Goal: Entertainment & Leisure: Consume media (video, audio)

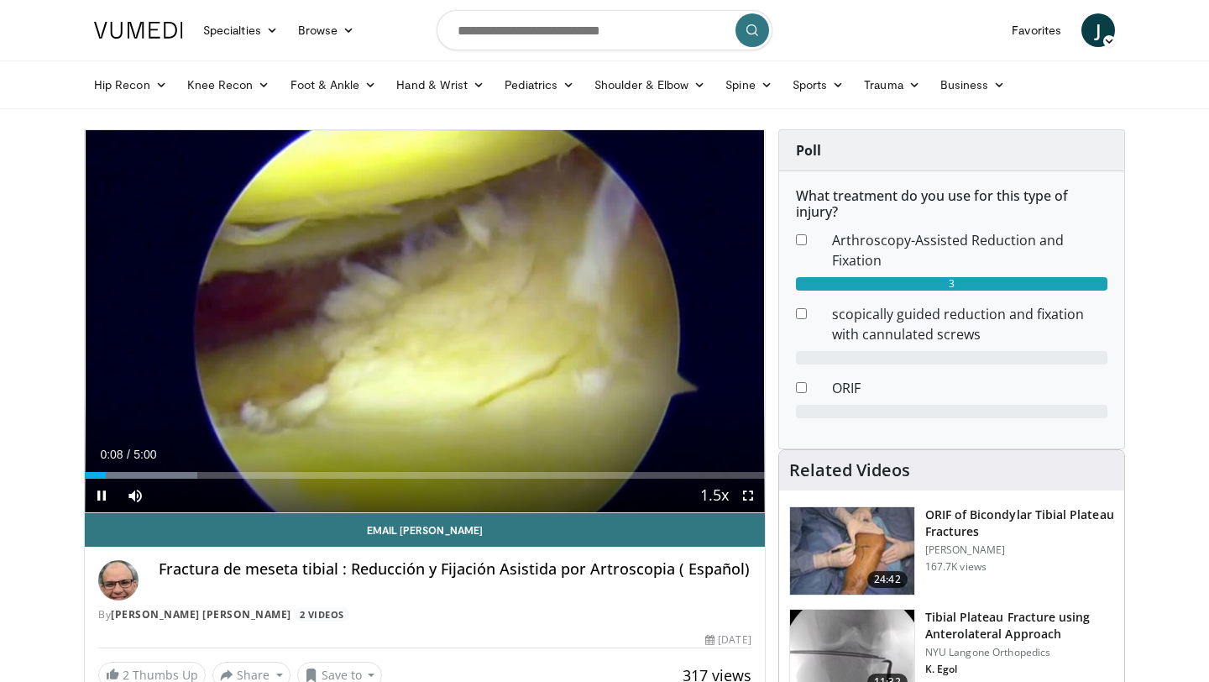
click at [160, 480] on div "Current Time 0:08 / Duration 5:00 Pause Skip Backward Skip Forward Mute 0% Load…" at bounding box center [425, 496] width 680 height 34
click at [186, 480] on div "Current Time 0:10 / Duration 5:00 Pause Skip Backward Skip Forward Mute 0% Load…" at bounding box center [425, 496] width 680 height 34
click at [195, 479] on div "Current Time 0:13 / Duration 5:00 Pause Skip Backward Skip Forward Mute 0% Load…" at bounding box center [425, 496] width 680 height 34
click at [197, 501] on div "Current Time 0:14 / Duration 5:00 Pause Skip Backward Skip Forward Mute 0% Load…" at bounding box center [425, 496] width 680 height 34
click at [197, 501] on div "Current Time 0:15 / Duration 5:00 Pause Skip Backward Skip Forward Mute 0% Load…" at bounding box center [425, 496] width 680 height 34
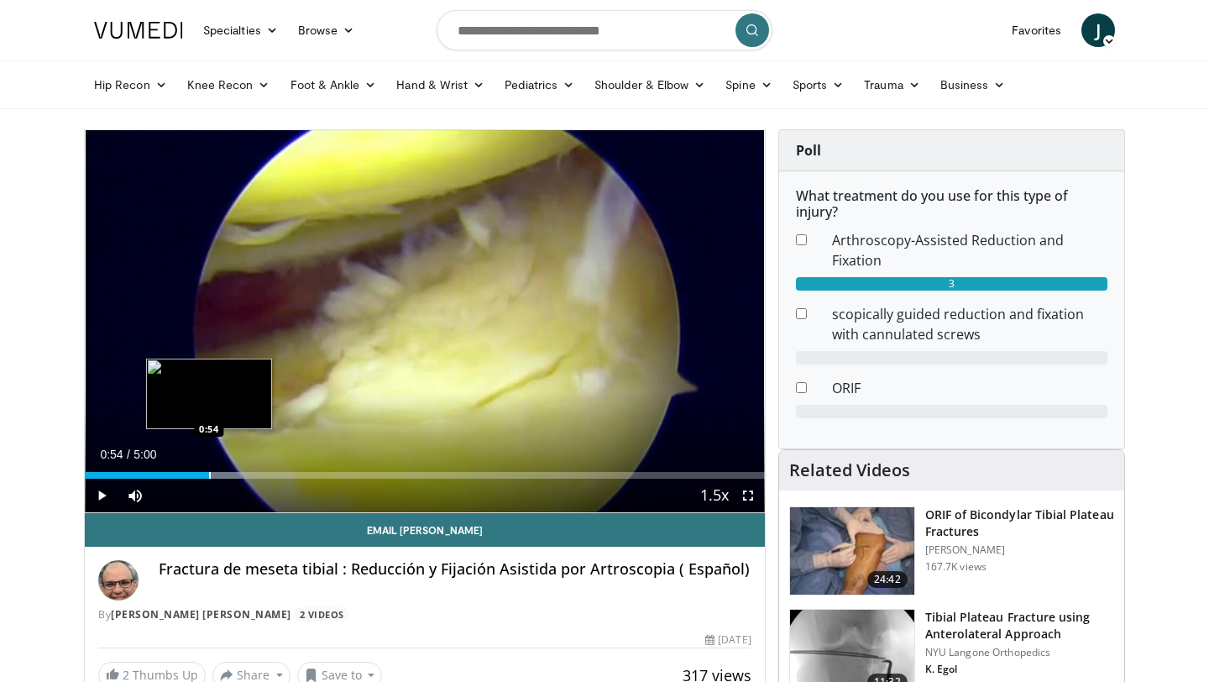
click at [209, 475] on div "Progress Bar" at bounding box center [210, 475] width 2 height 7
click at [244, 473] on div "Progress Bar" at bounding box center [245, 475] width 2 height 7
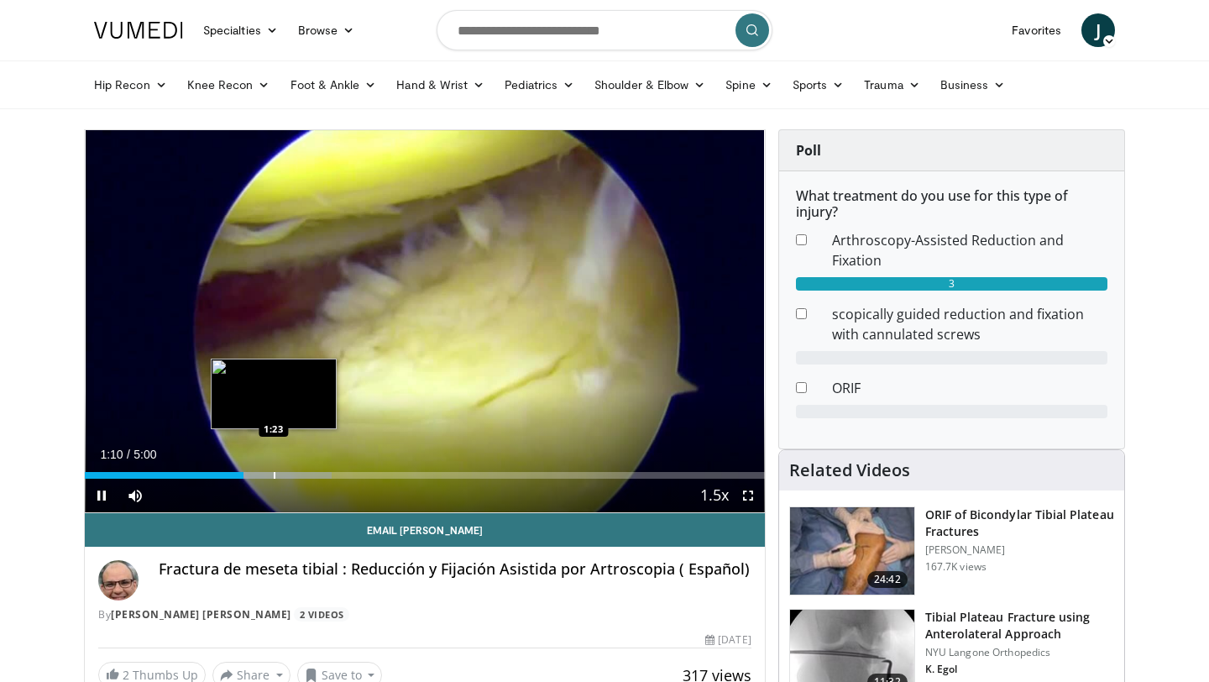
click at [275, 475] on div "Progress Bar" at bounding box center [275, 475] width 2 height 7
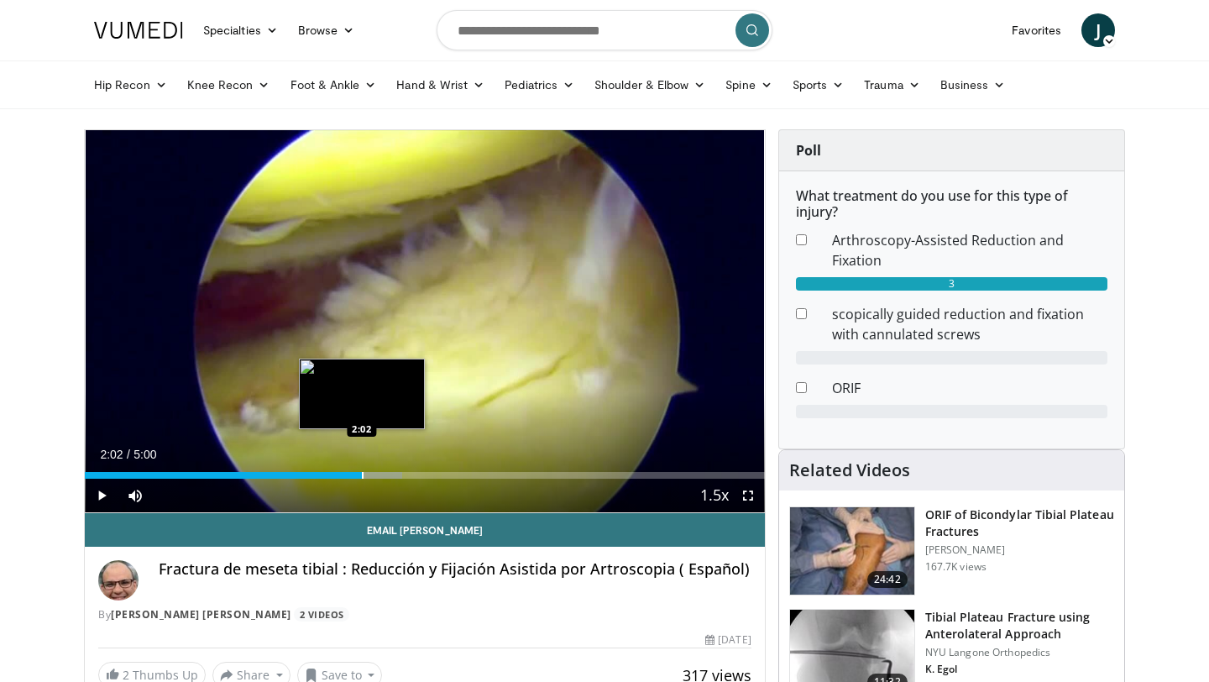
click at [361, 465] on div "Loaded : 46.64% 2:02 2:02" at bounding box center [425, 471] width 680 height 16
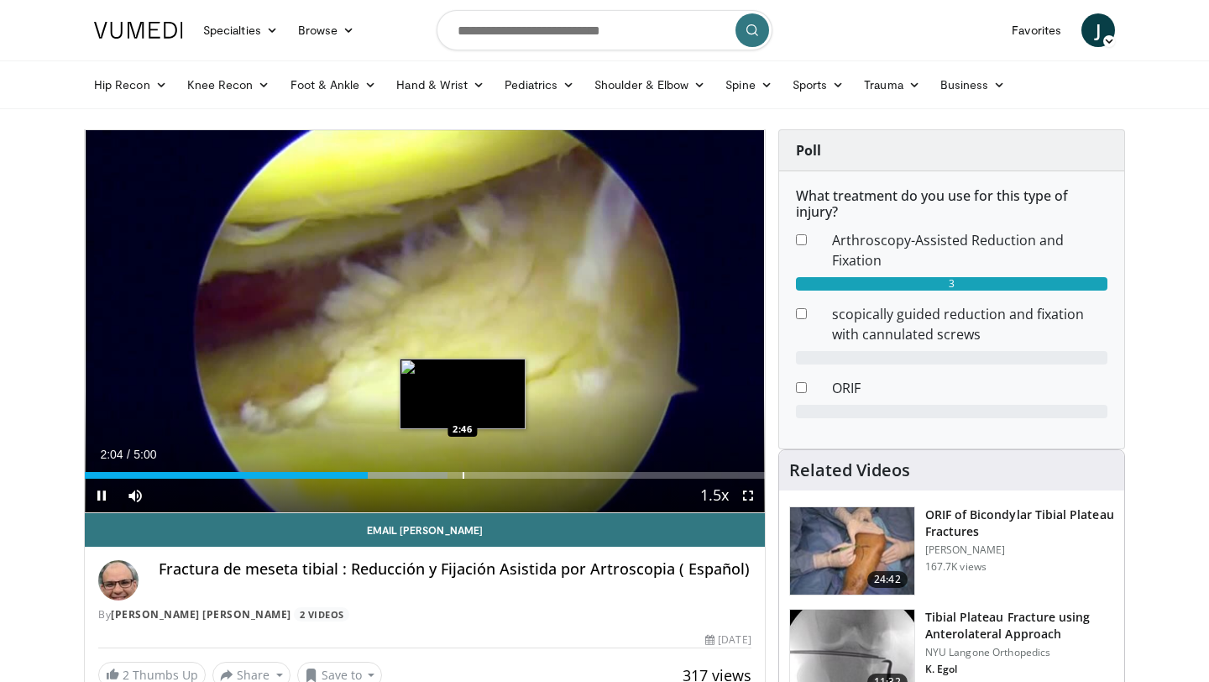
click at [463, 476] on div "Progress Bar" at bounding box center [464, 475] width 2 height 7
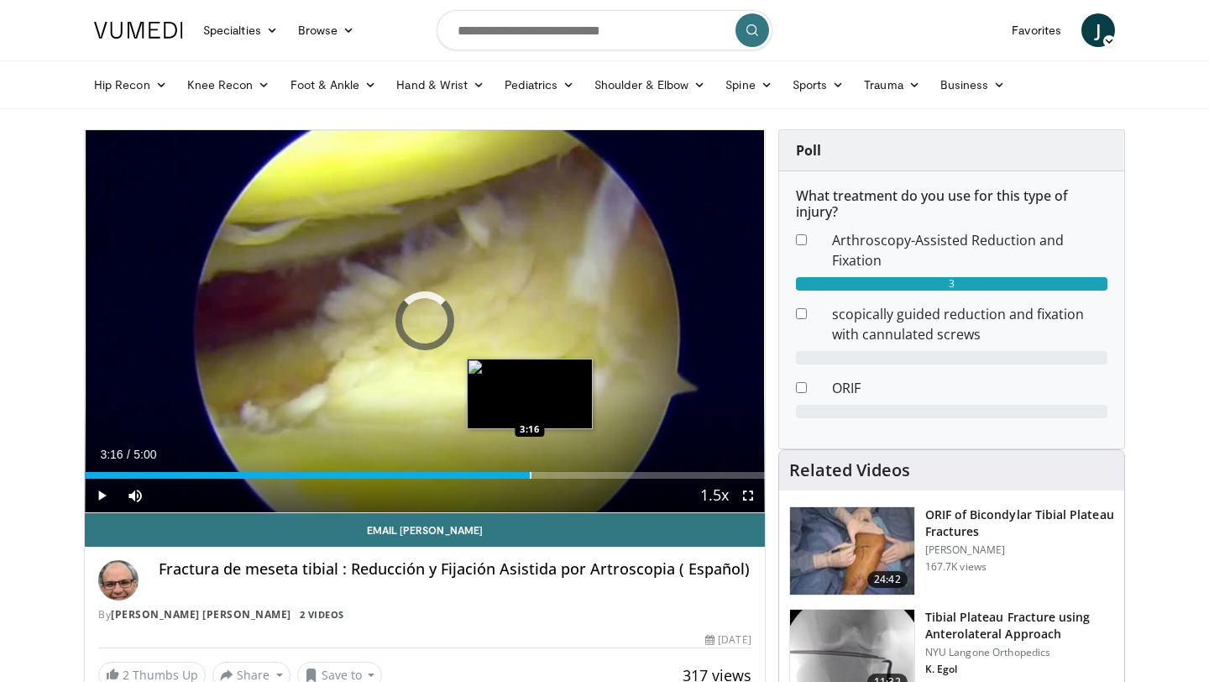
click at [530, 477] on div "Progress Bar" at bounding box center [531, 475] width 2 height 7
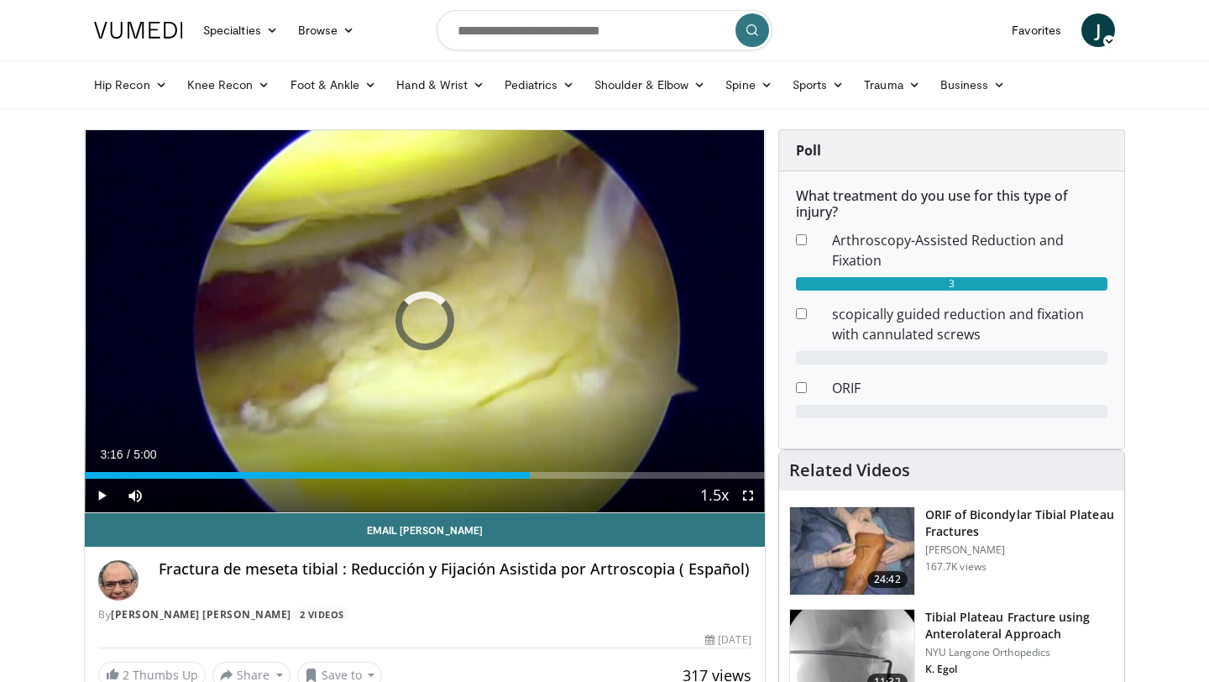
click at [530, 477] on div "Progress Bar" at bounding box center [531, 475] width 2 height 7
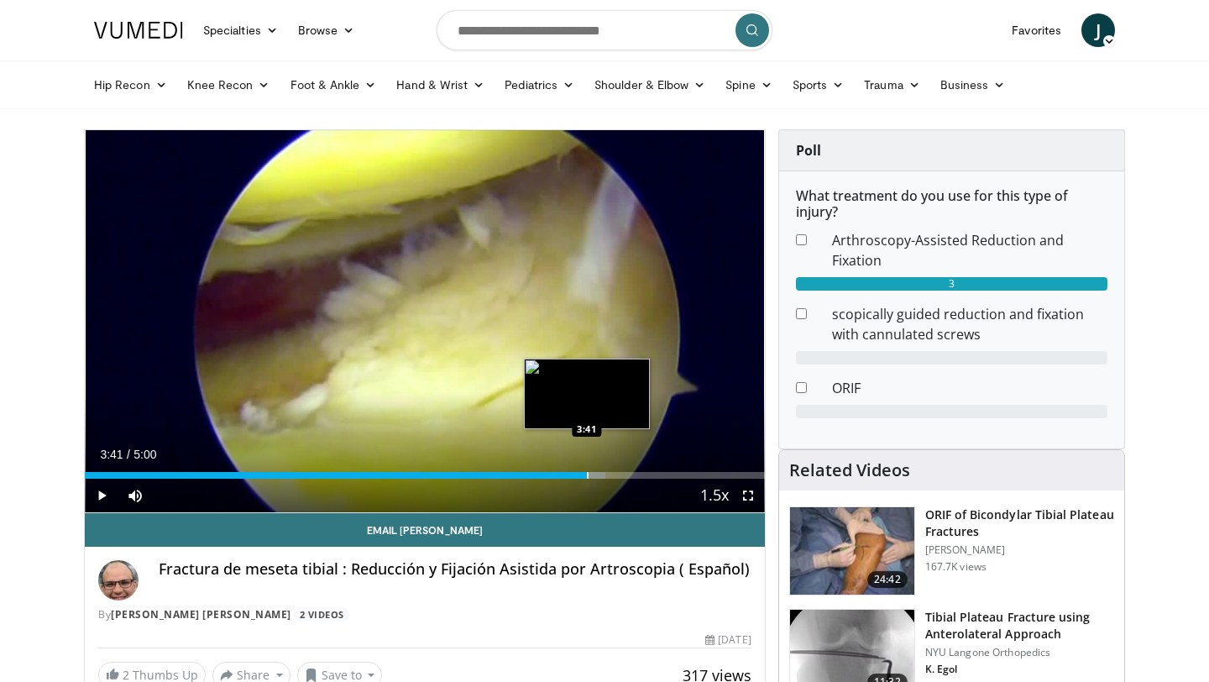
click at [586, 470] on div "Loaded : 76.62% 3:41 3:41" at bounding box center [425, 471] width 680 height 16
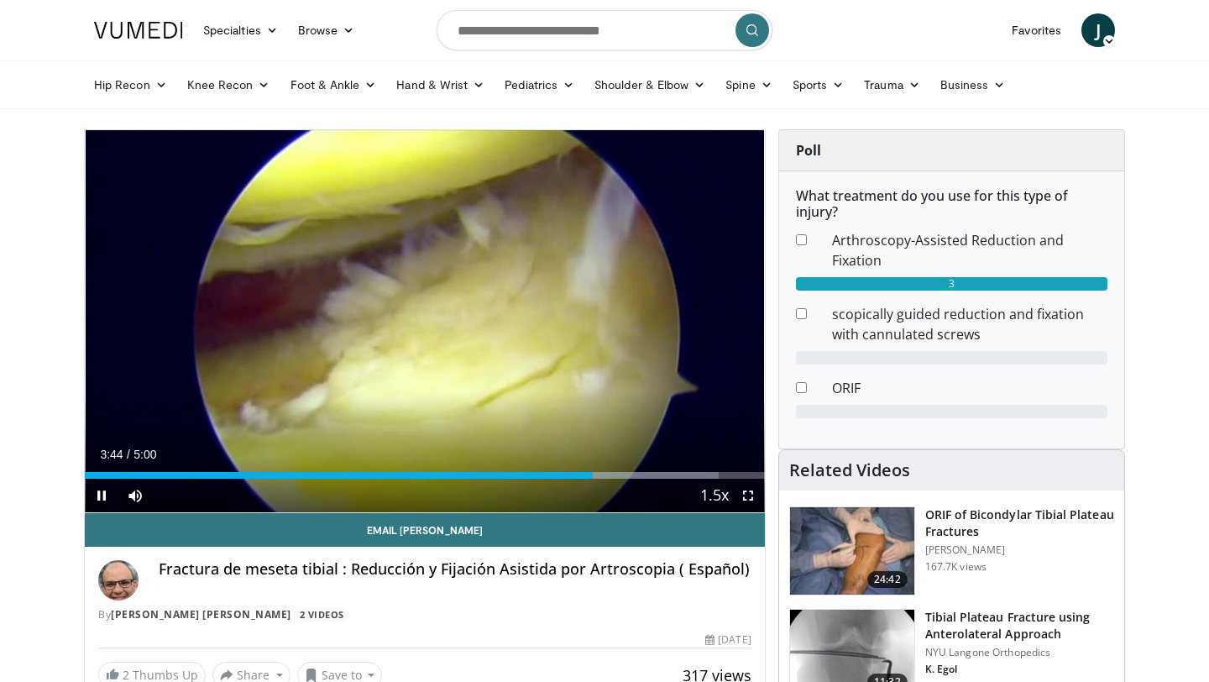
click at [301, 483] on div "Current Time 3:44 / Duration 5:00 Pause Skip Backward Skip Forward Mute 0% Load…" at bounding box center [425, 496] width 680 height 34
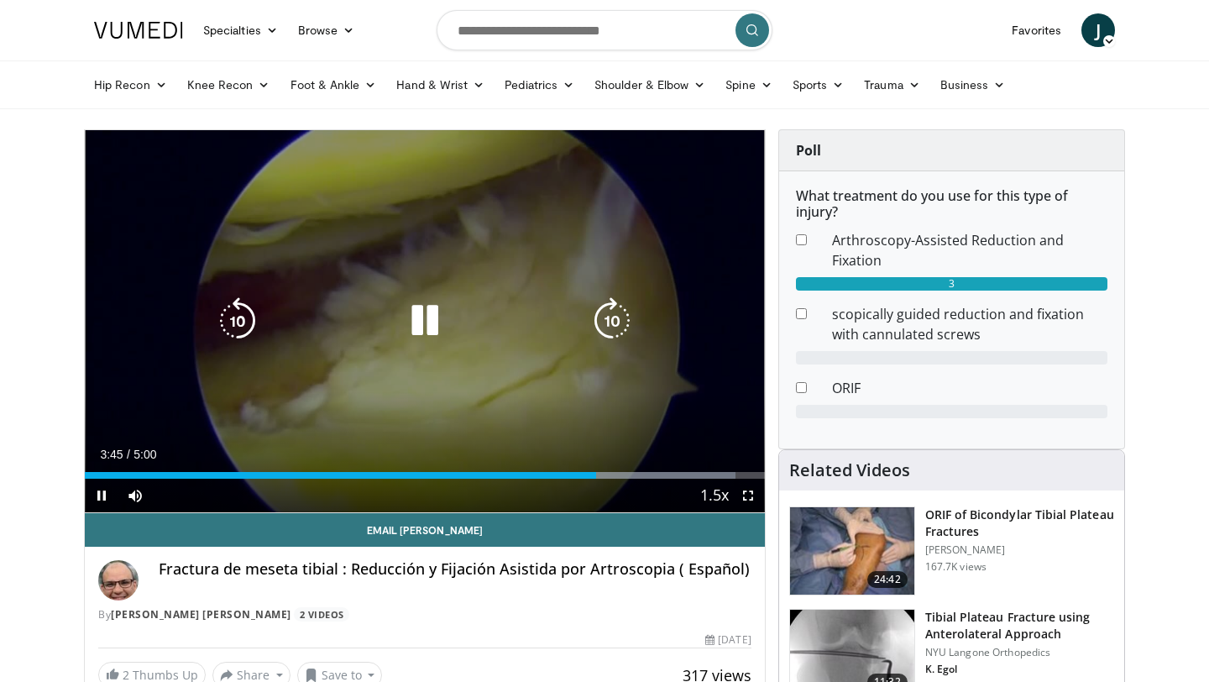
click at [322, 460] on div "Current Time 3:45 / Duration 5:00" at bounding box center [425, 454] width 680 height 15
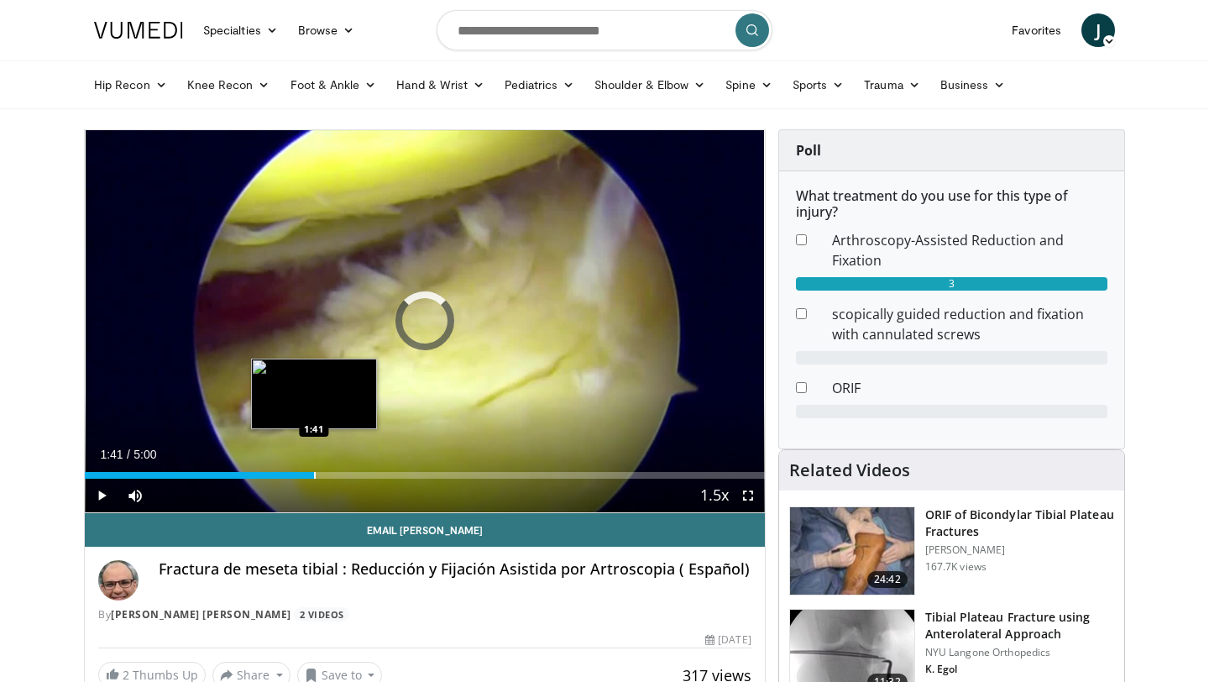
click at [314, 477] on div "Progress Bar" at bounding box center [315, 475] width 2 height 7
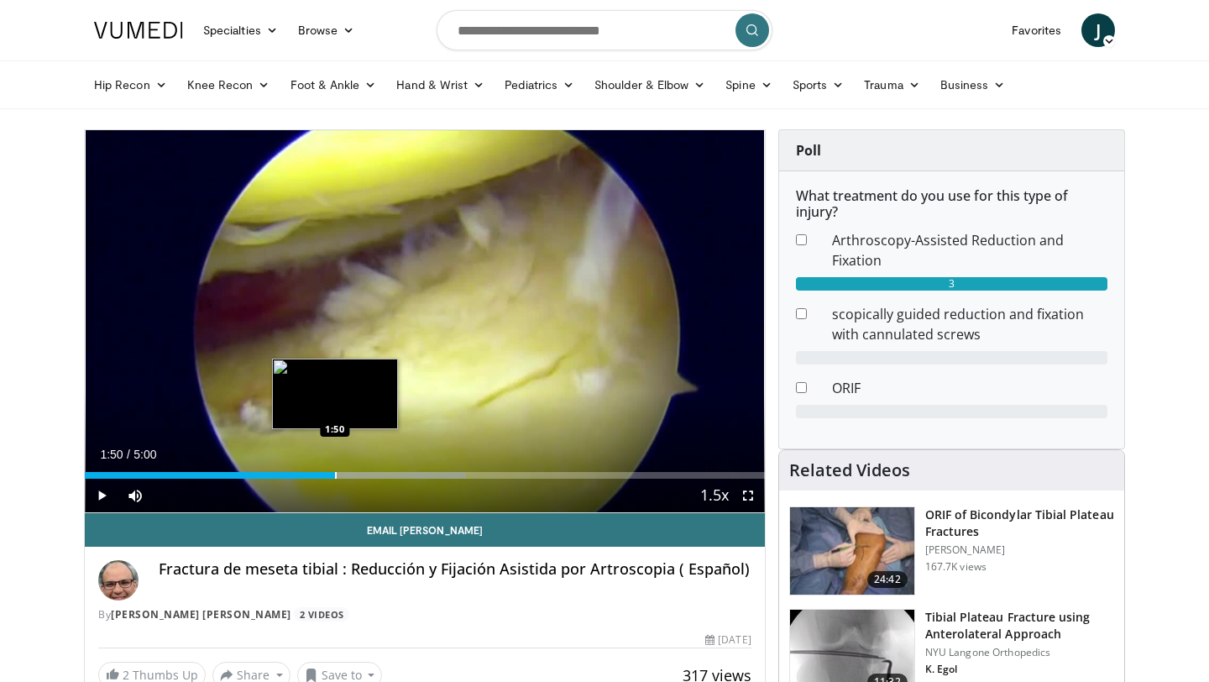
click at [335, 474] on div "Progress Bar" at bounding box center [336, 475] width 2 height 7
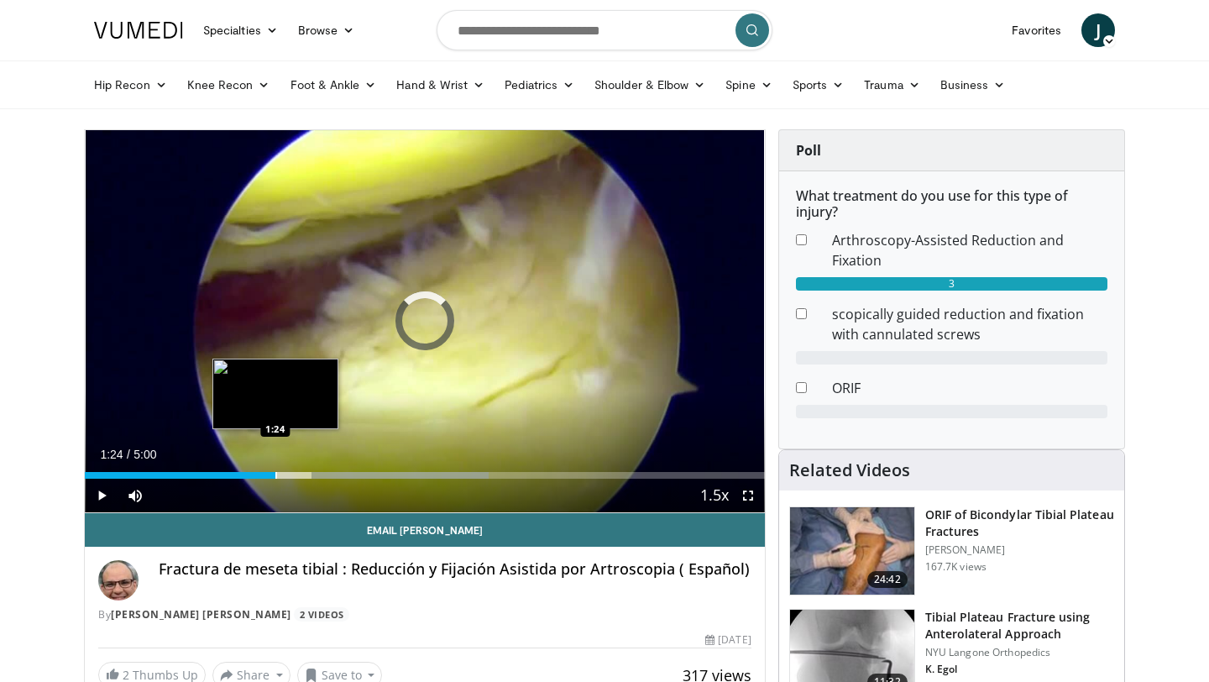
click at [275, 468] on div "Loaded : 59.41% 1:24 1:24" at bounding box center [425, 471] width 680 height 16
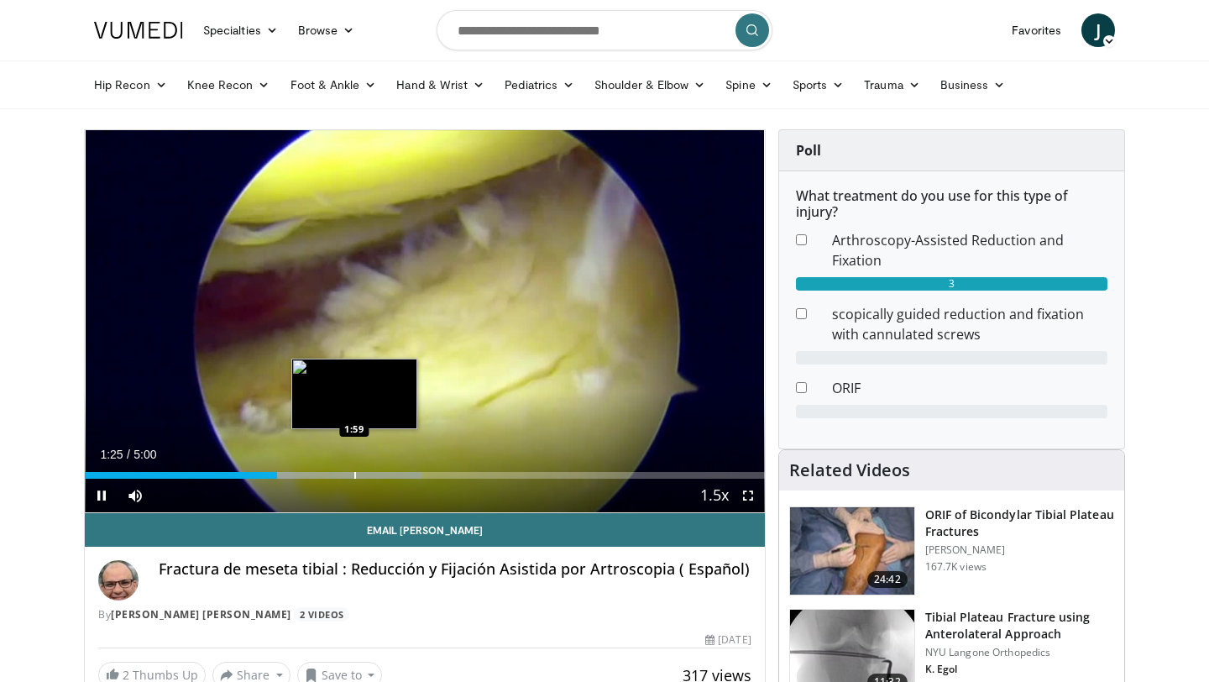
click at [354, 463] on div "Loaded : 49.50% 1:25 1:59" at bounding box center [425, 471] width 680 height 16
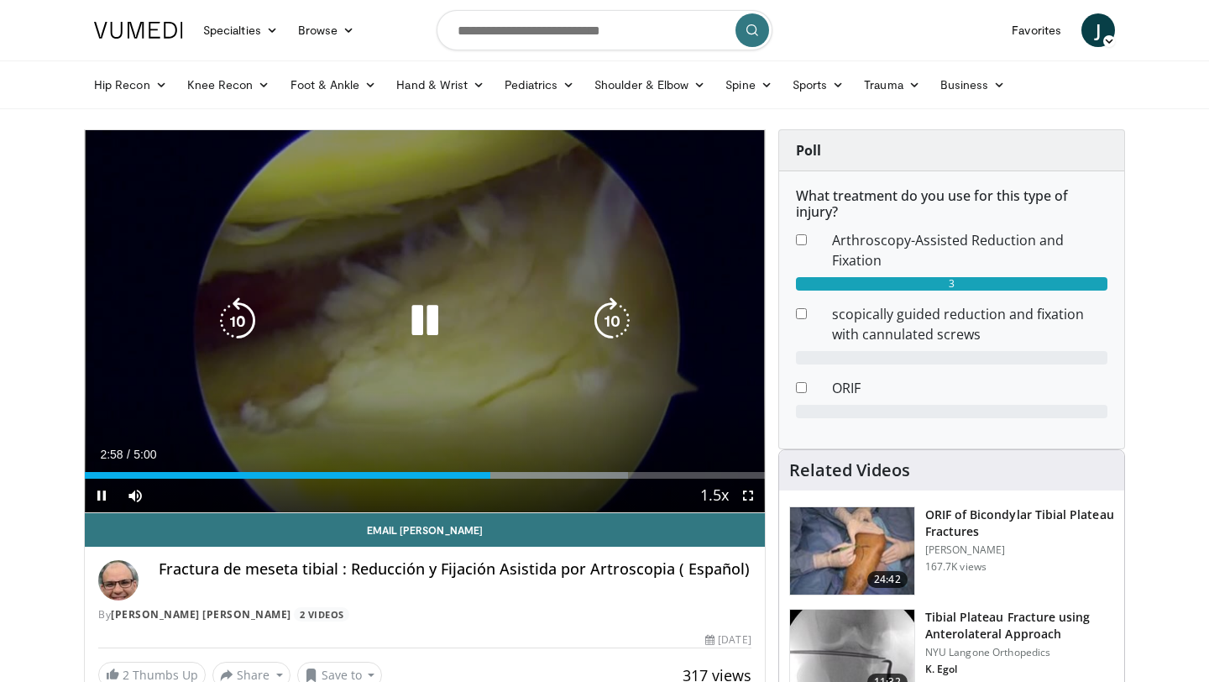
click at [411, 239] on div "10 seconds Tap to unmute" at bounding box center [425, 321] width 680 height 382
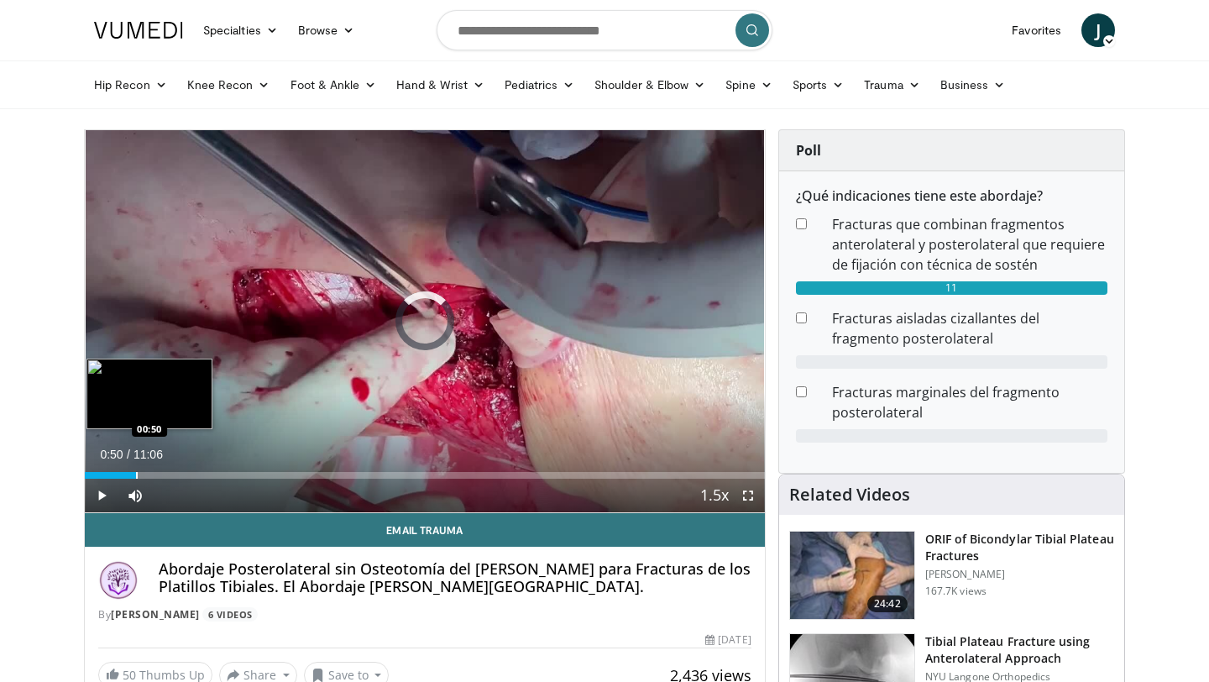
click at [135, 469] on div "Loaded : 4.45% 00:50 00:50" at bounding box center [425, 471] width 680 height 16
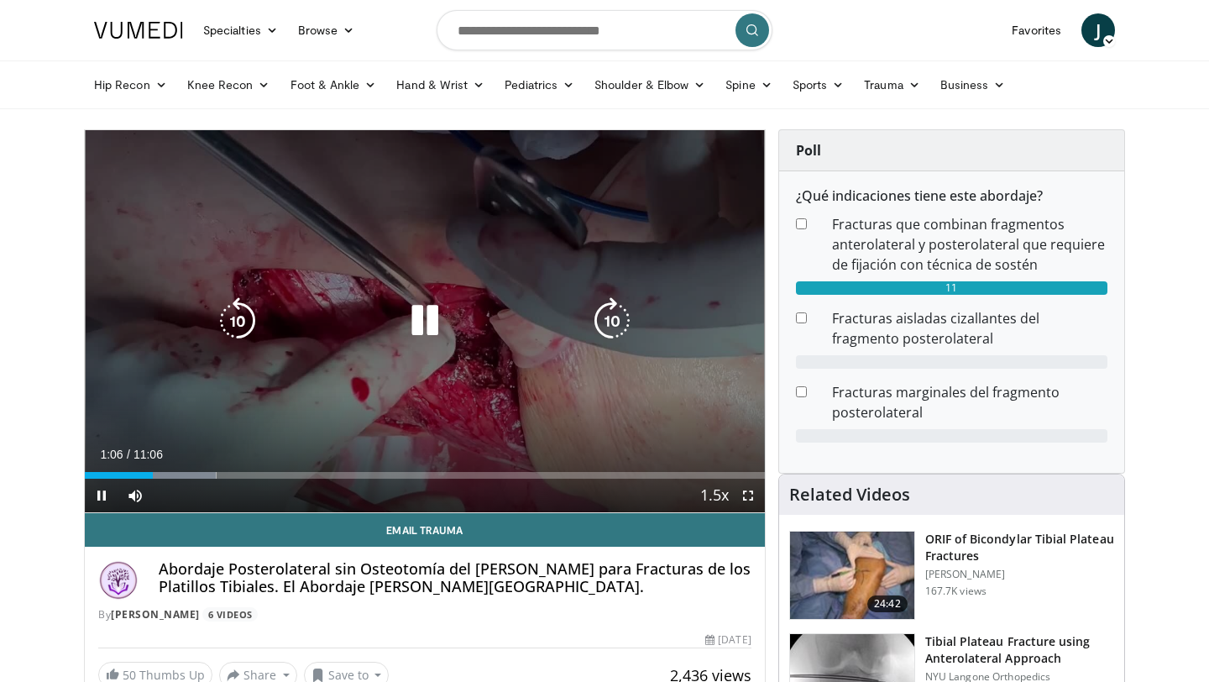
click at [415, 334] on icon "Video Player" at bounding box center [424, 320] width 47 height 47
